Goal: Transaction & Acquisition: Book appointment/travel/reservation

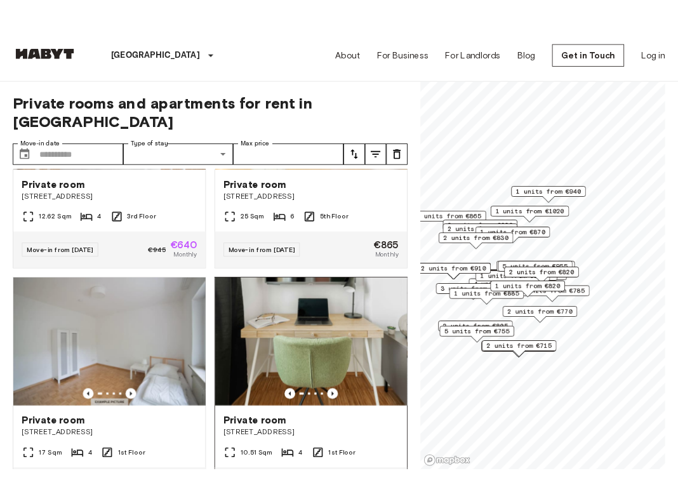
scroll to position [162, 0]
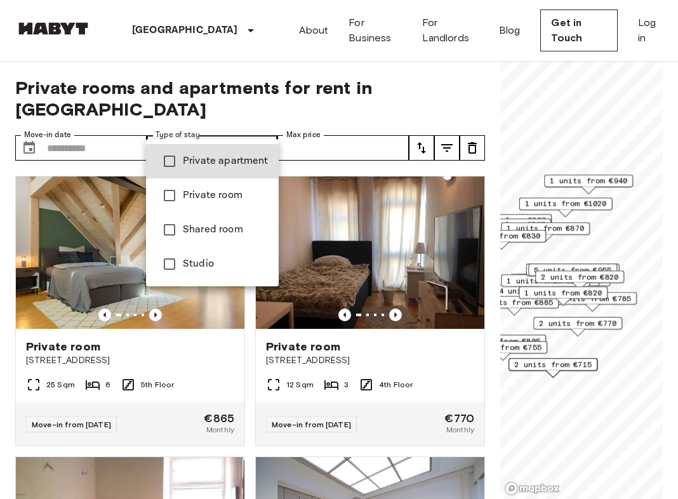
click at [258, 122] on div at bounding box center [339, 249] width 678 height 499
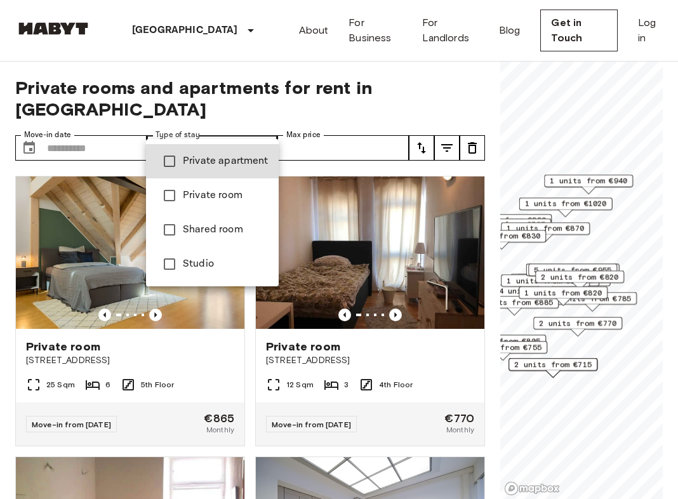
click at [240, 169] on li "Private apartment" at bounding box center [212, 161] width 133 height 34
type input "**********"
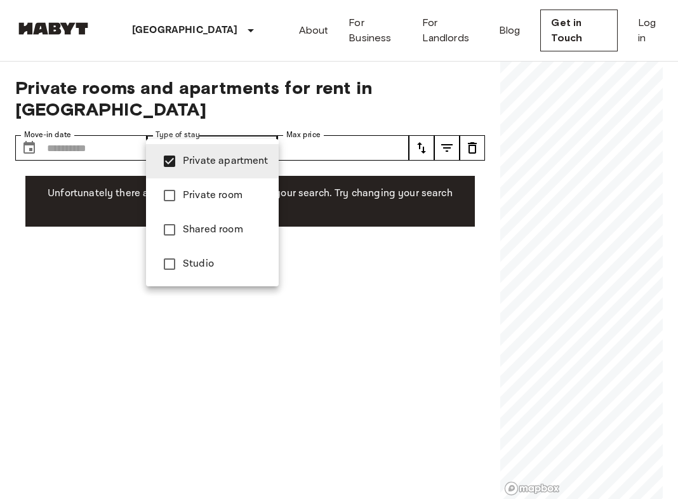
click at [240, 166] on span "Private apartment" at bounding box center [226, 161] width 86 height 15
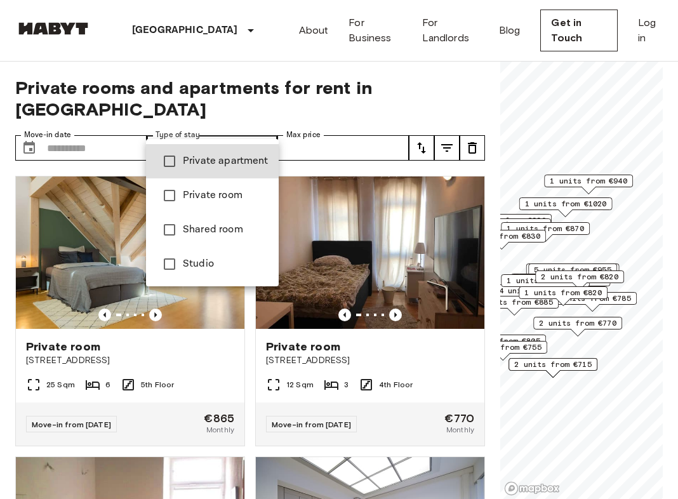
click at [264, 100] on div at bounding box center [339, 249] width 678 height 499
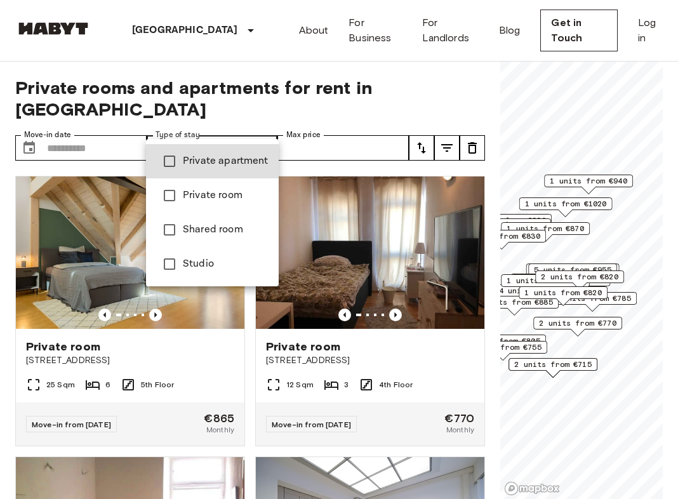
click at [246, 188] on span "Private room" at bounding box center [226, 195] width 86 height 15
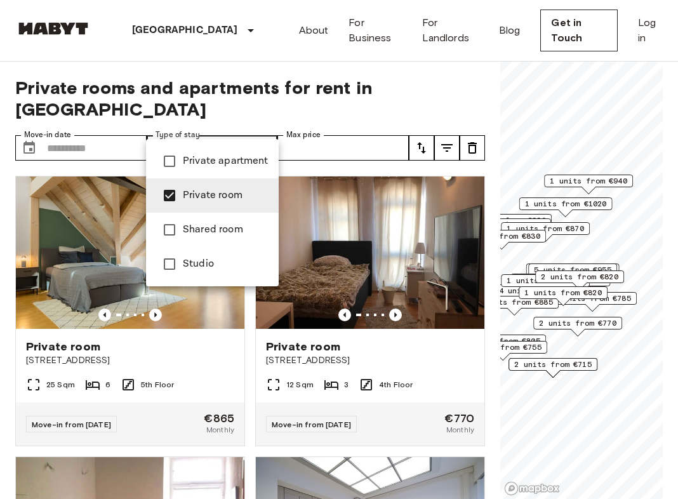
click at [220, 266] on span "Studio" at bounding box center [226, 263] width 86 height 15
click at [211, 189] on span "Private room" at bounding box center [226, 195] width 86 height 15
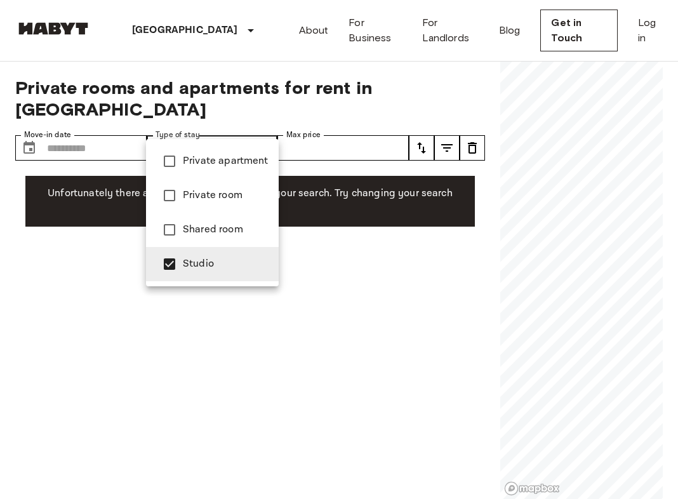
click at [192, 202] on span "Private room" at bounding box center [226, 195] width 86 height 15
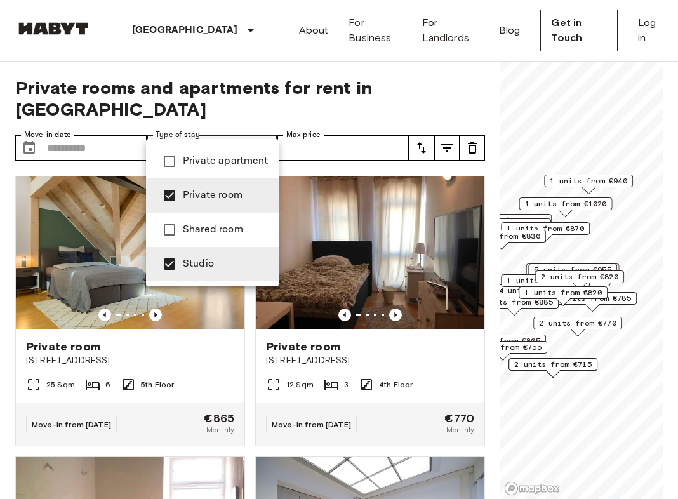
type input "**********"
click at [197, 206] on li "Private room" at bounding box center [212, 195] width 133 height 34
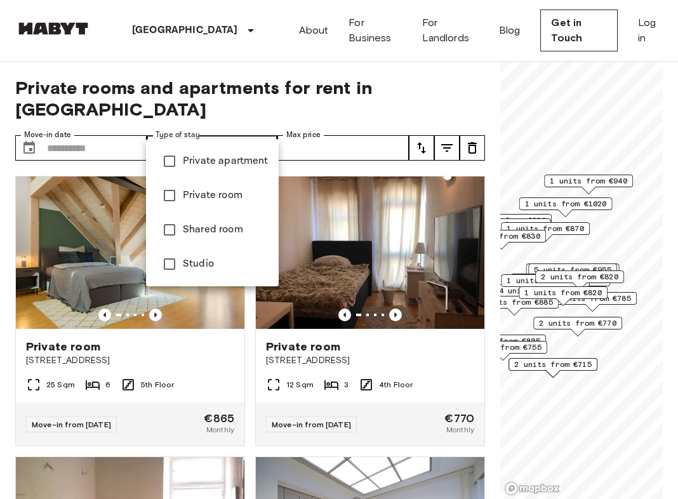
click at [265, 127] on div at bounding box center [339, 249] width 678 height 499
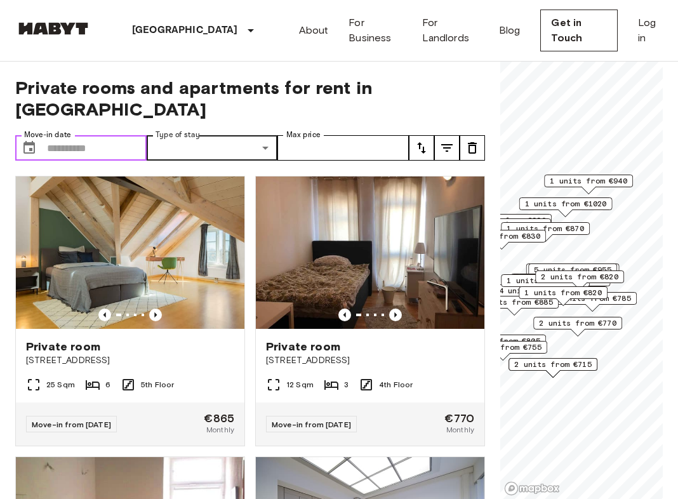
click at [97, 135] on input "Move-in date" at bounding box center [97, 147] width 100 height 25
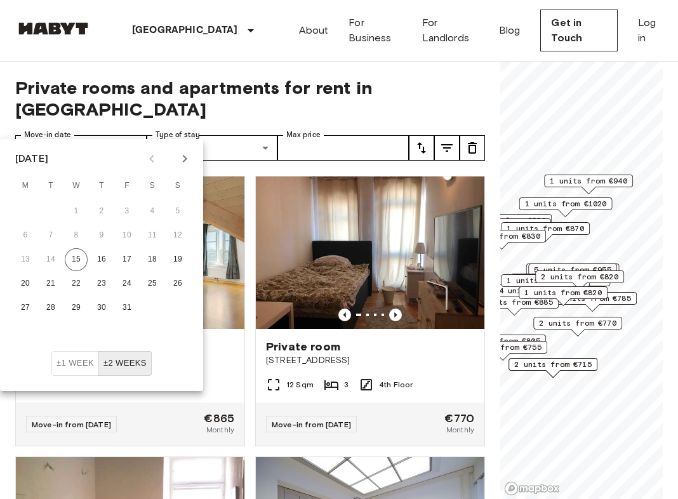
click at [181, 162] on icon "Next month" at bounding box center [184, 158] width 15 height 15
click at [176, 309] on button "30" at bounding box center [177, 307] width 23 height 23
type input "**********"
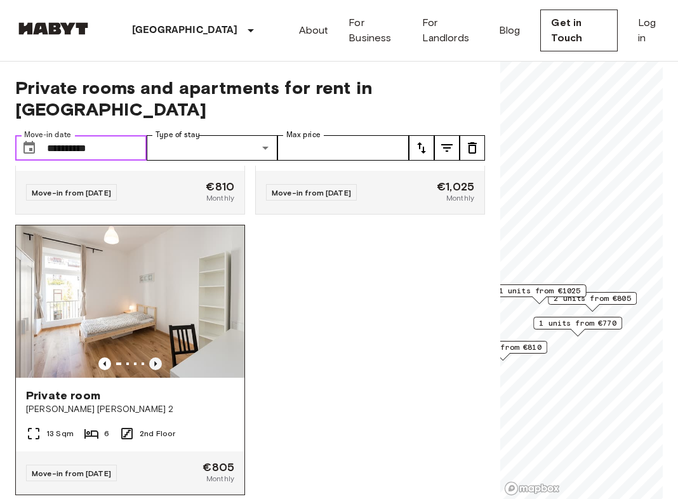
scroll to position [511, 0]
click at [157, 358] on icon "Previous image" at bounding box center [155, 364] width 13 height 13
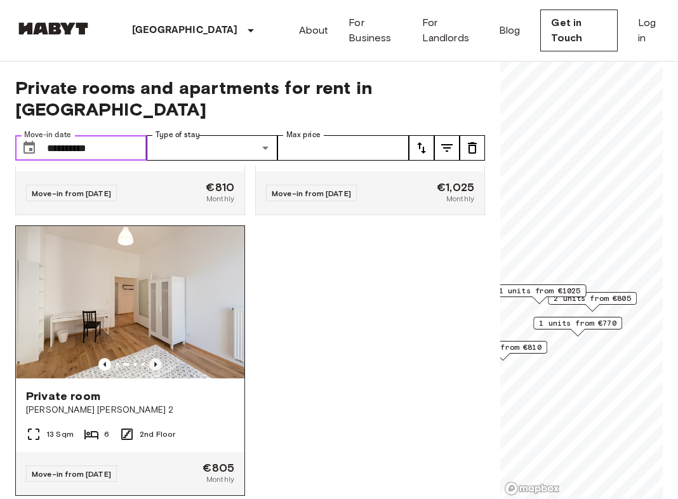
click at [157, 358] on icon "Previous image" at bounding box center [155, 364] width 13 height 13
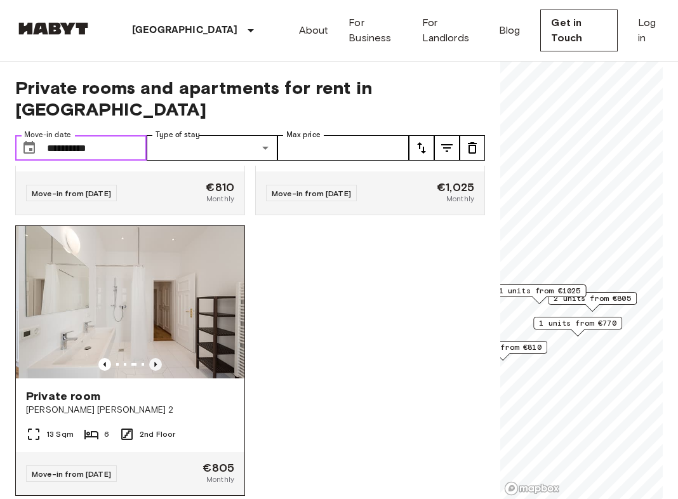
click at [157, 358] on icon "Previous image" at bounding box center [155, 364] width 13 height 13
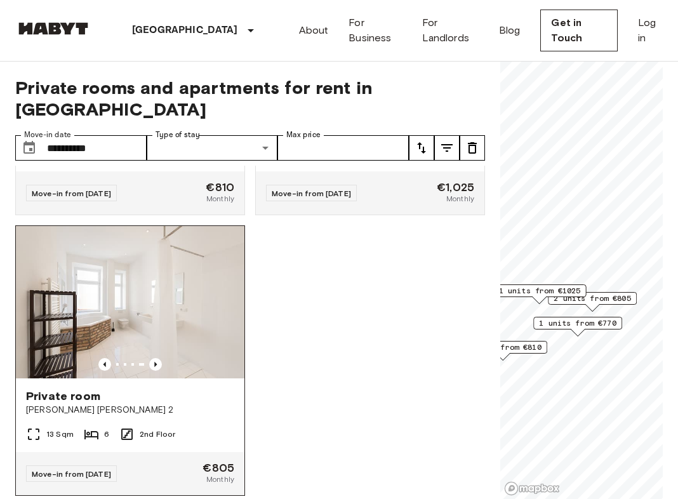
click at [160, 378] on div "Private room [PERSON_NAME][GEOGRAPHIC_DATA][PERSON_NAME] 2" at bounding box center [130, 402] width 228 height 48
